Goal: Find specific page/section: Find specific page/section

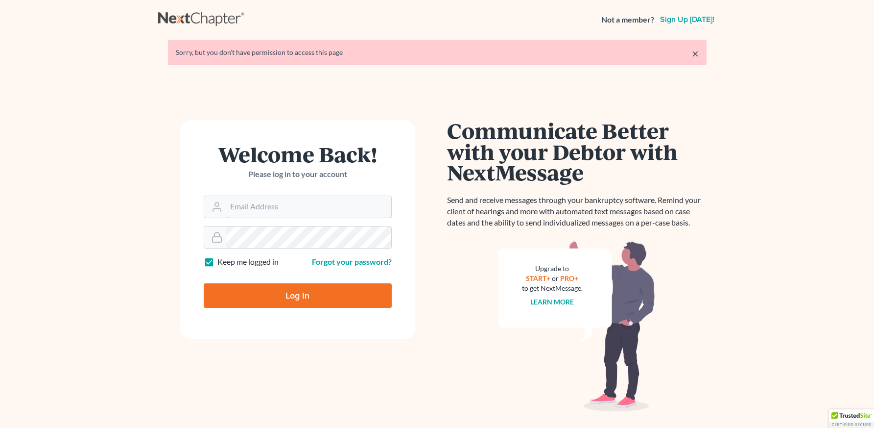
type input "[PERSON_NAME][EMAIL_ADDRESS][DOMAIN_NAME]"
click at [310, 294] on input "Log In" at bounding box center [298, 295] width 188 height 24
type input "Thinking..."
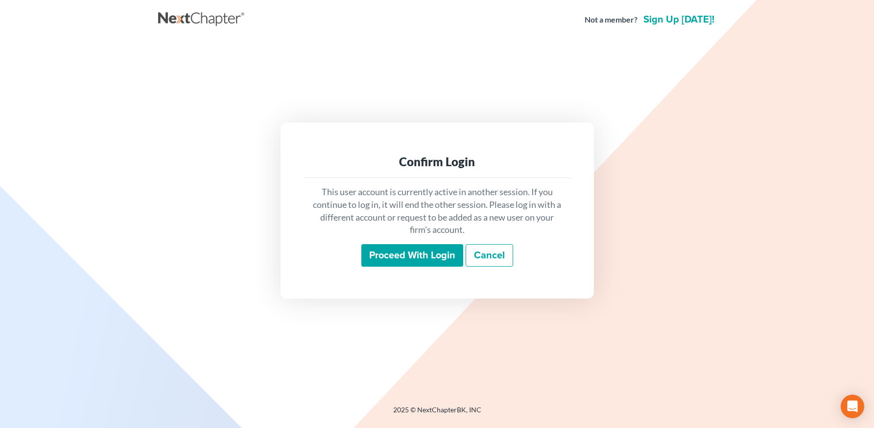
click at [395, 248] on input "Proceed with login" at bounding box center [413, 255] width 102 height 23
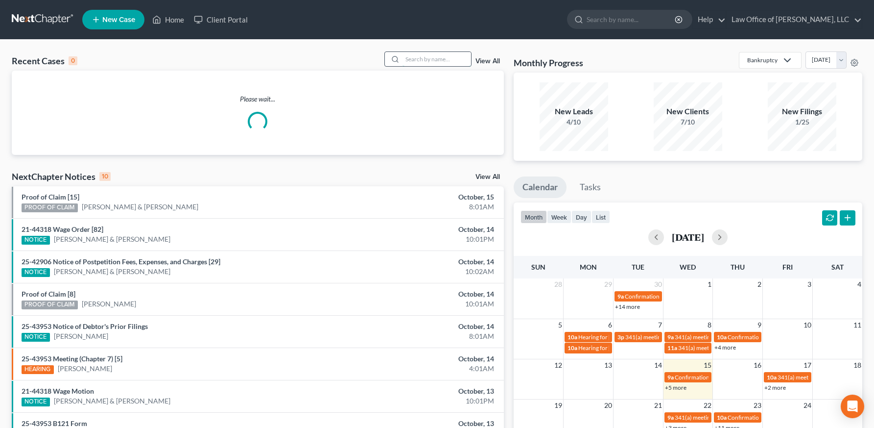
click at [431, 56] on input "search" at bounding box center [437, 59] width 69 height 14
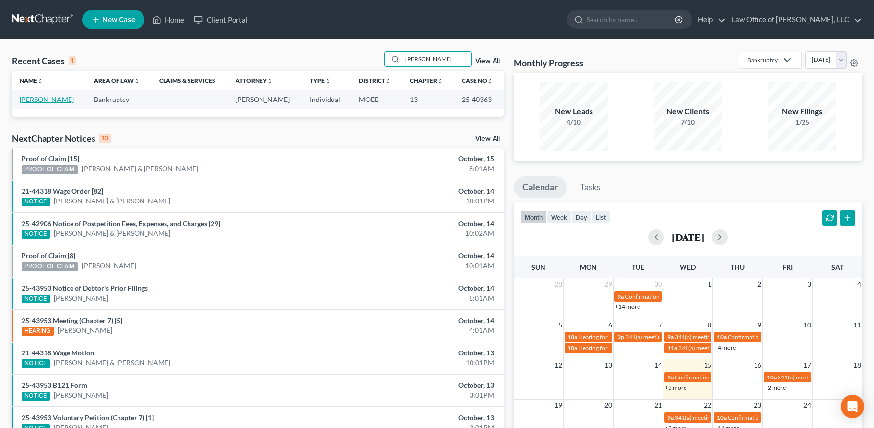
type input "[PERSON_NAME]"
click at [44, 102] on link "[PERSON_NAME]" at bounding box center [47, 99] width 54 height 8
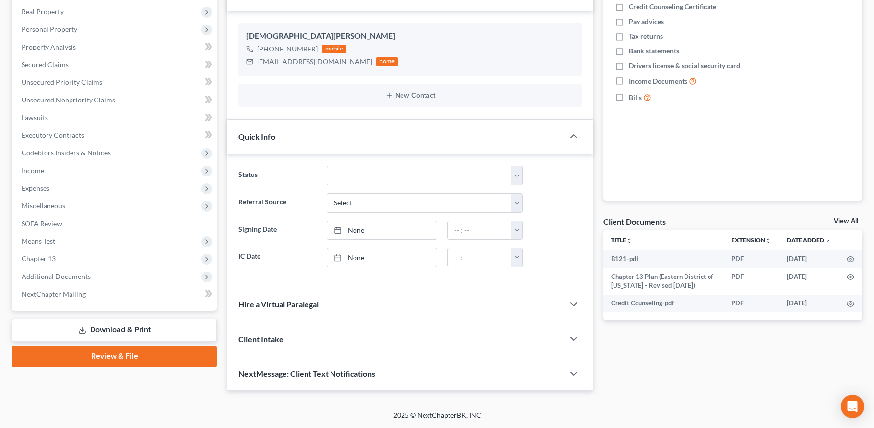
scroll to position [187, 0]
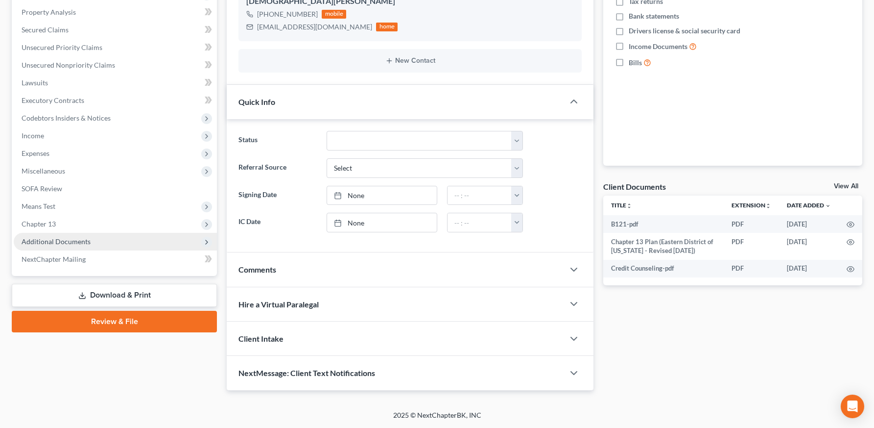
click at [57, 243] on span "Additional Documents" at bounding box center [56, 241] width 69 height 8
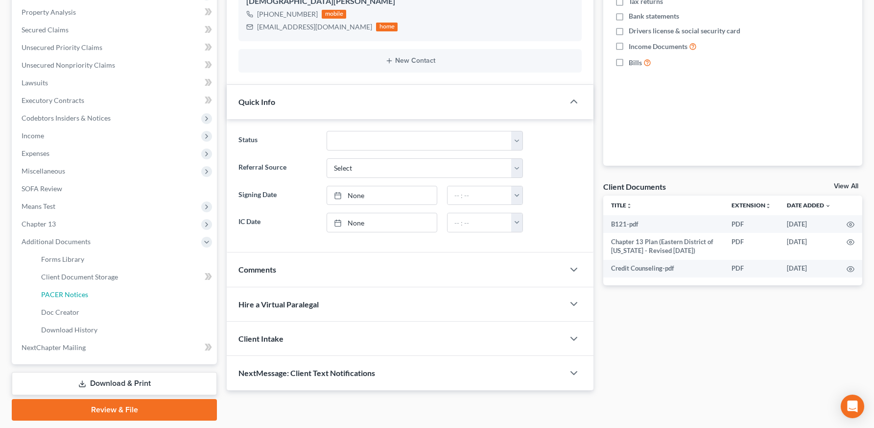
drag, startPoint x: 66, startPoint y: 291, endPoint x: 336, endPoint y: 304, distance: 270.2
click at [67, 291] on span "PACER Notices" at bounding box center [64, 294] width 47 height 8
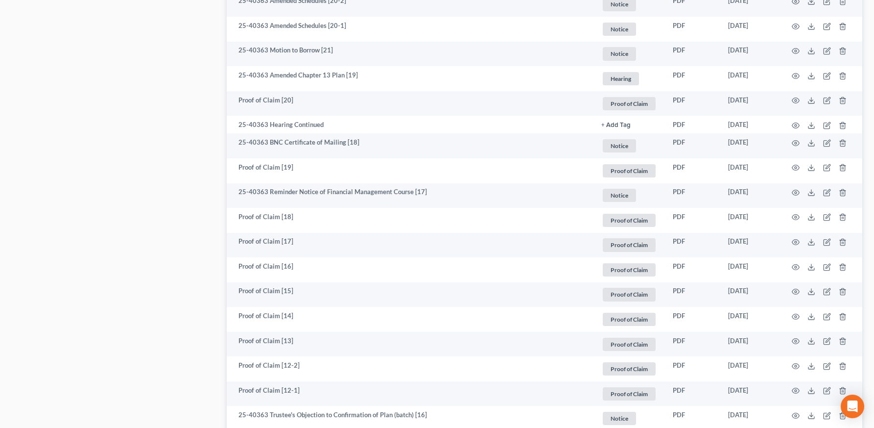
scroll to position [1738, 0]
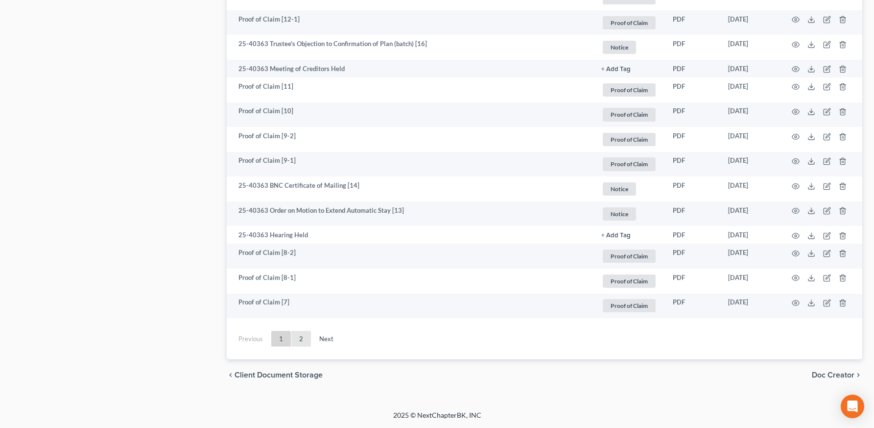
drag, startPoint x: 296, startPoint y: 337, endPoint x: 300, endPoint y: 330, distance: 7.5
click at [296, 337] on link "2" at bounding box center [301, 339] width 20 height 16
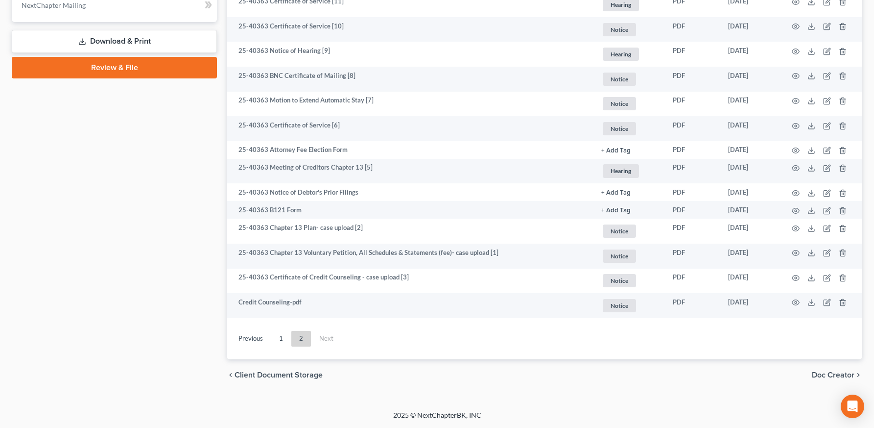
scroll to position [529, 0]
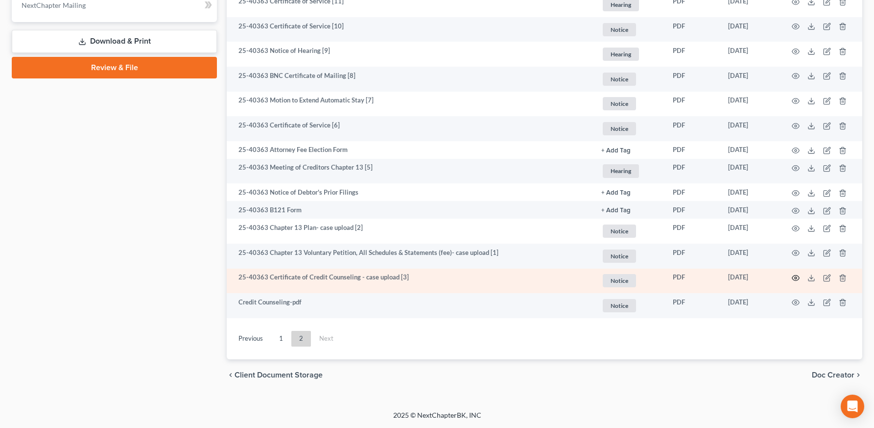
click at [794, 278] on icon "button" at bounding box center [796, 278] width 8 height 8
